Goal: Transaction & Acquisition: Purchase product/service

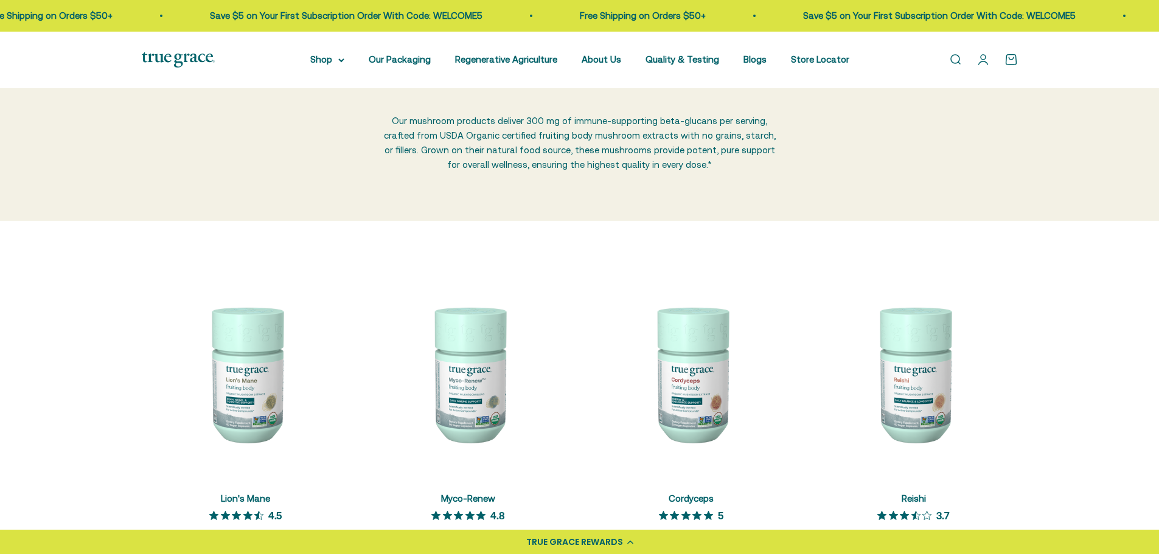
scroll to position [122, 0]
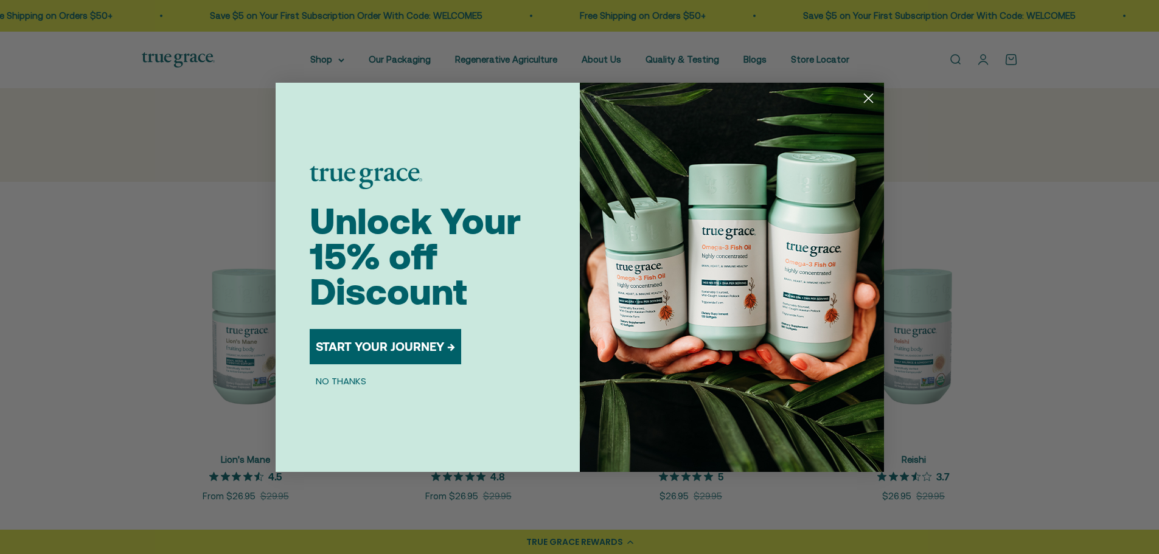
click at [80, 385] on div "Close dialog Unlock Your 15% off Discount START YOUR JOURNEY → NO THANKS Submit" at bounding box center [579, 277] width 1159 height 554
click at [870, 97] on icon "Close dialog" at bounding box center [868, 98] width 9 height 9
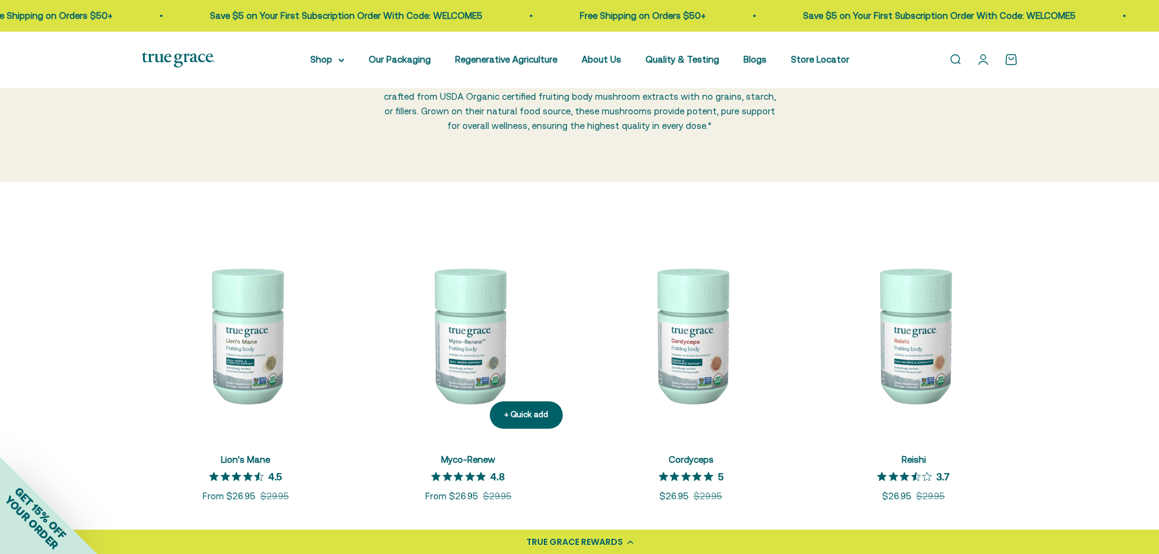
click at [478, 351] on img at bounding box center [469, 335] width 208 height 208
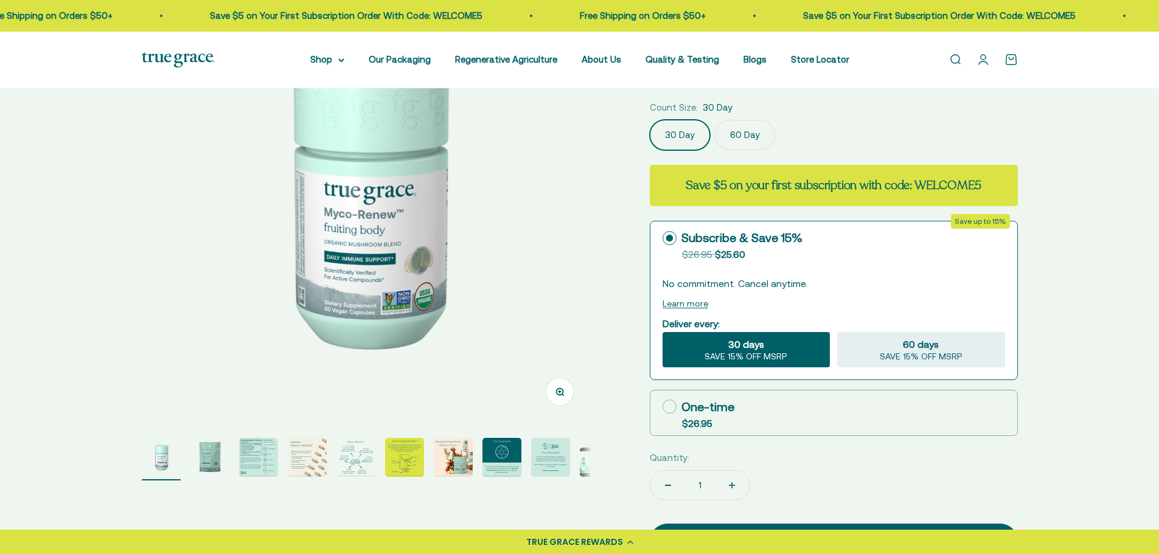
scroll to position [183, 0]
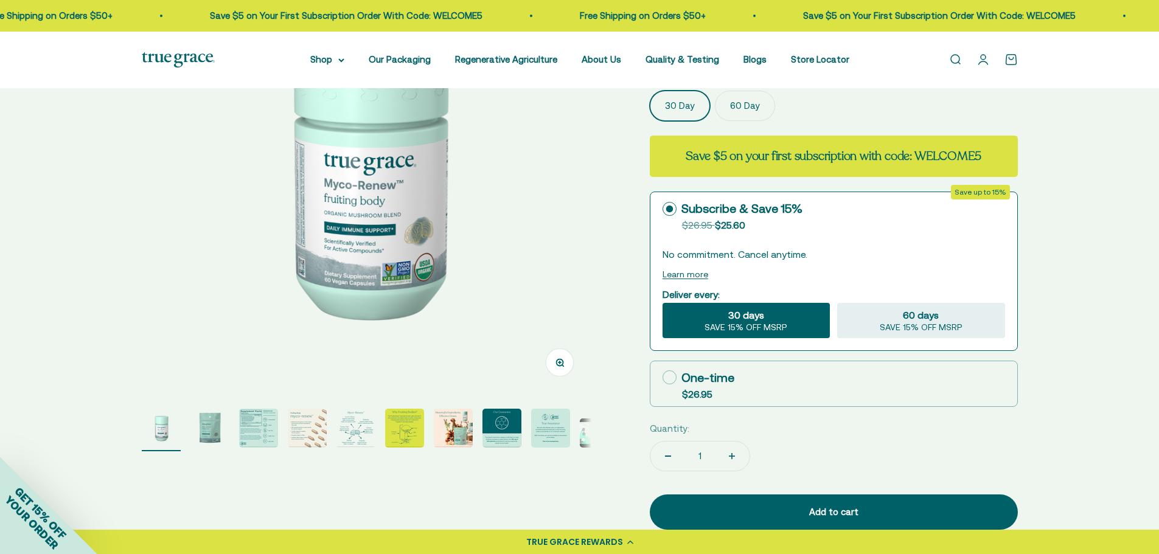
click at [212, 430] on img "Go to item 2" at bounding box center [209, 428] width 39 height 39
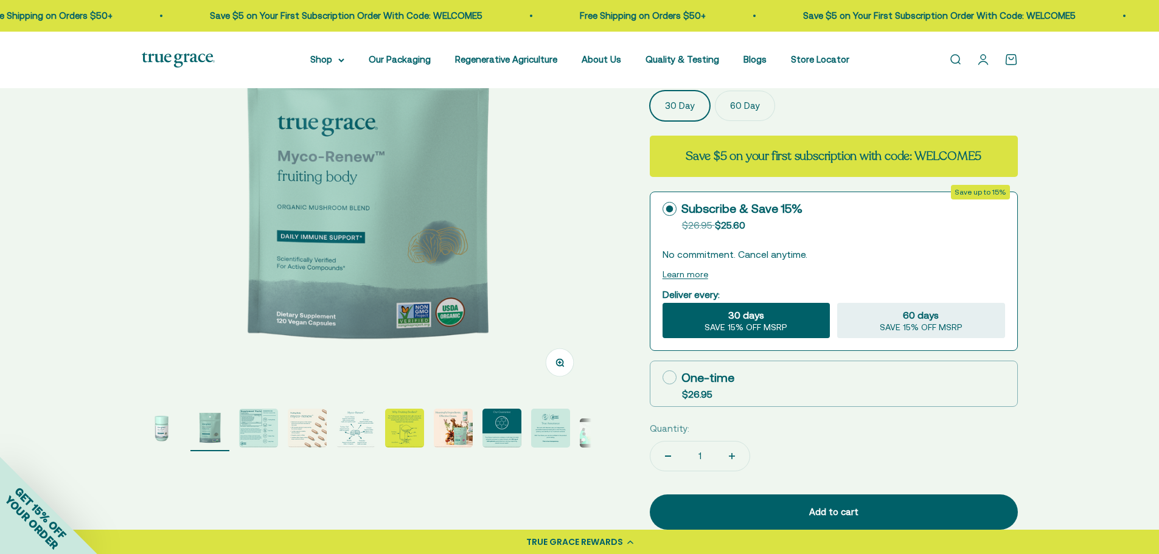
click at [254, 422] on img "Go to item 3" at bounding box center [258, 428] width 39 height 39
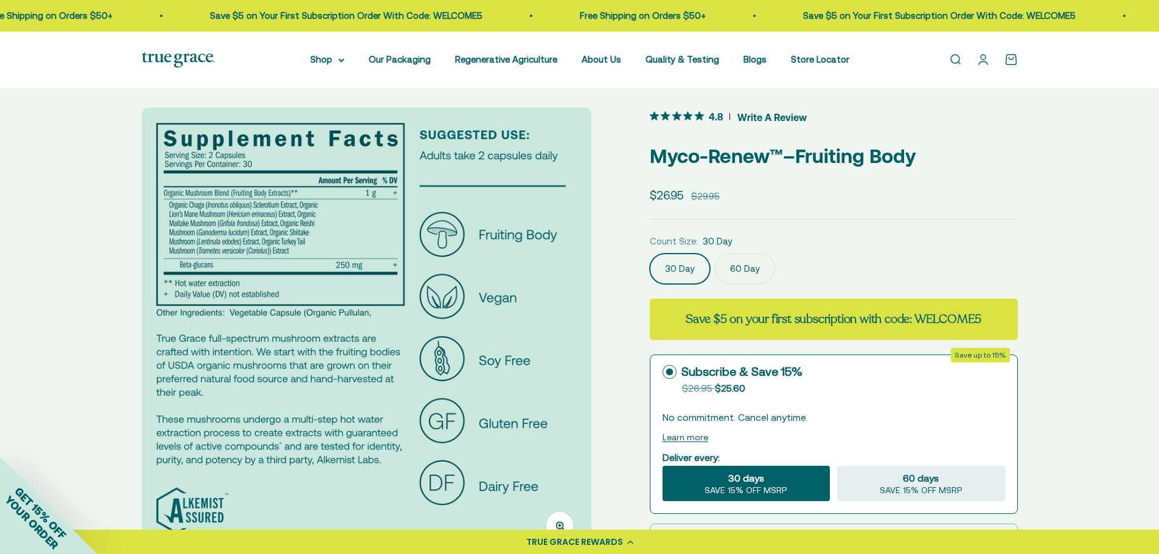
scroll to position [0, 0]
